Goal: Information Seeking & Learning: Learn about a topic

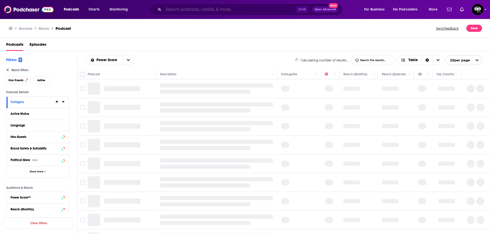
click at [175, 8] on input "Search podcasts, credits, & more..." at bounding box center [229, 9] width 133 height 8
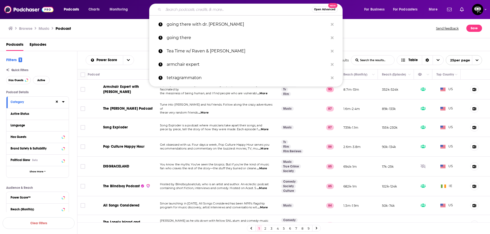
click at [175, 8] on input "Search podcasts, credits, & more..." at bounding box center [237, 9] width 148 height 8
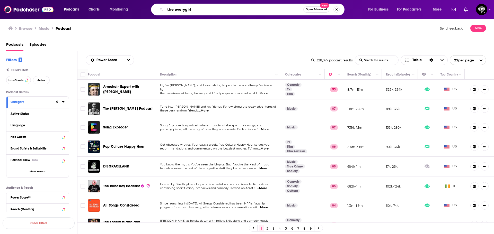
type input "the everygirl"
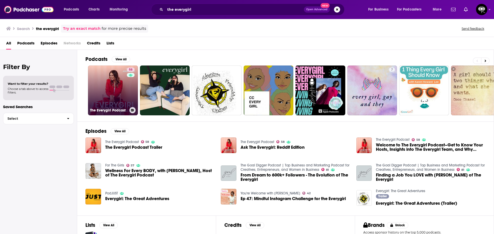
click at [100, 84] on link "58 The Everygirl Podcast" at bounding box center [113, 91] width 50 height 50
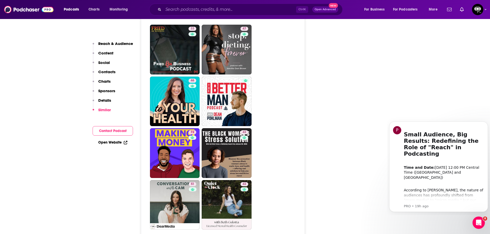
scroll to position [1389, 0]
